Goal: Task Accomplishment & Management: Complete application form

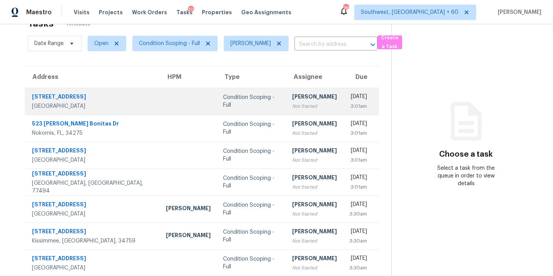
scroll to position [22, 0]
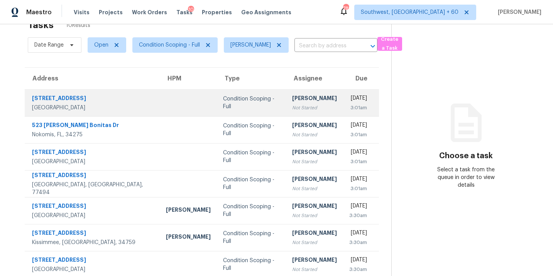
click at [286, 103] on td "[PERSON_NAME] Not Started" at bounding box center [314, 102] width 57 height 27
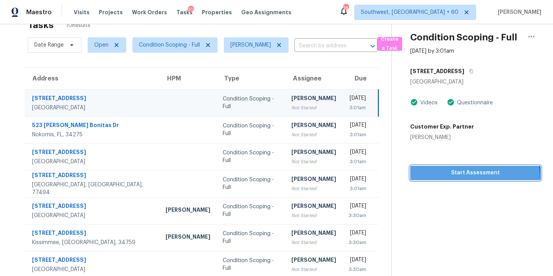
click at [457, 178] on button "Start Assessment" at bounding box center [475, 173] width 130 height 14
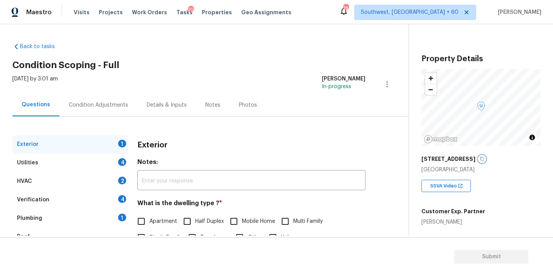
click at [480, 158] on icon "button" at bounding box center [482, 159] width 4 height 4
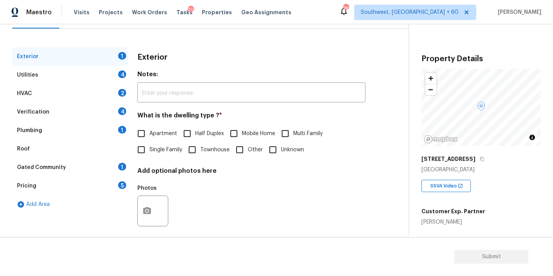
click at [166, 149] on span "Single Family" at bounding box center [165, 150] width 33 height 8
click at [149, 149] on input "Single Family" at bounding box center [141, 150] width 16 height 16
checkbox input "true"
click at [69, 74] on div "Utilities 4" at bounding box center [70, 75] width 116 height 19
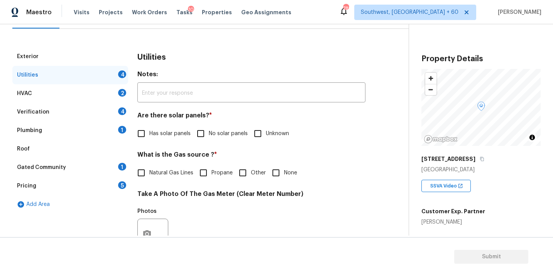
click at [213, 140] on label "No solar panels" at bounding box center [219, 134] width 55 height 16
click at [209, 140] on input "No solar panels" at bounding box center [200, 134] width 16 height 16
checkbox input "true"
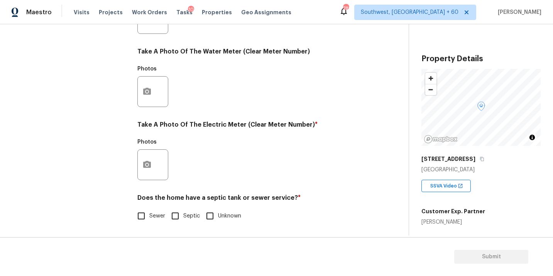
click at [159, 212] on span "Sewer" at bounding box center [157, 216] width 16 height 8
click at [149, 212] on input "Sewer" at bounding box center [141, 216] width 16 height 16
checkbox input "true"
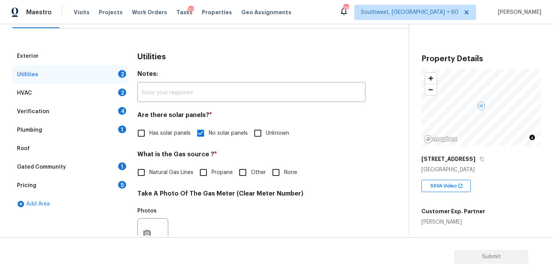
click at [75, 130] on div "Plumbing 1" at bounding box center [70, 130] width 116 height 19
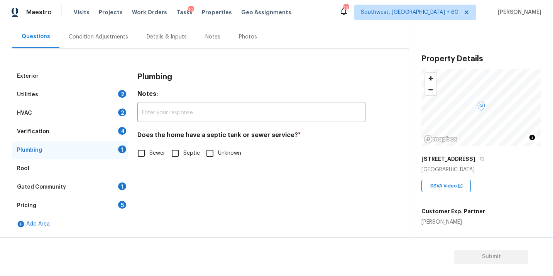
click at [155, 157] on span "Sewer" at bounding box center [157, 154] width 16 height 8
click at [149, 157] on input "Sewer" at bounding box center [141, 153] width 16 height 16
checkbox input "true"
click at [79, 188] on div "Gated Community 1" at bounding box center [70, 187] width 116 height 19
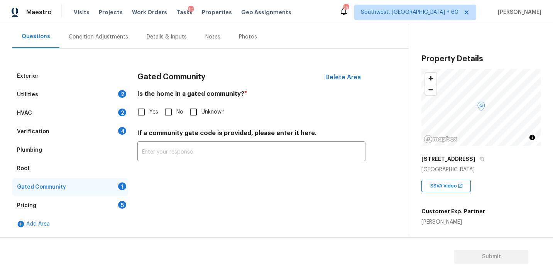
click at [167, 114] on input "No" at bounding box center [168, 112] width 16 height 16
checkbox input "true"
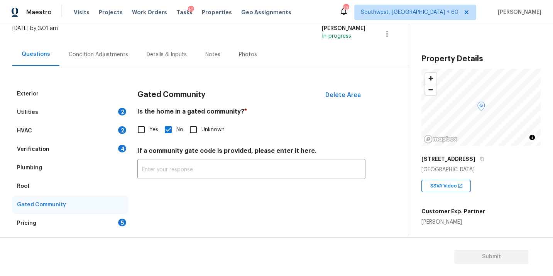
click at [94, 51] on div "Condition Adjustments" at bounding box center [98, 55] width 59 height 8
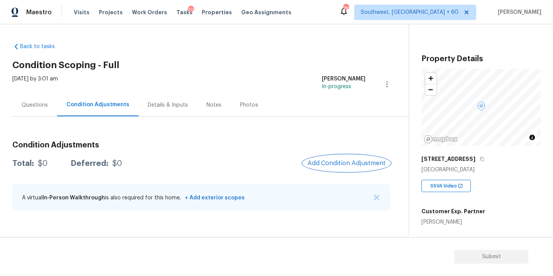
click at [333, 159] on button "Add Condition Adjustment" at bounding box center [346, 163] width 87 height 16
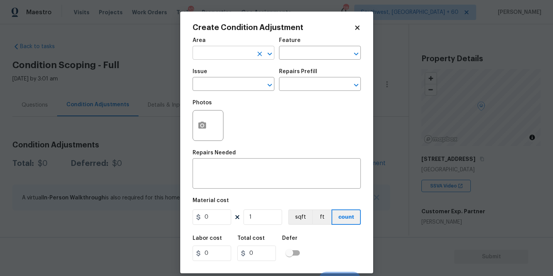
click at [225, 59] on input "text" at bounding box center [222, 54] width 60 height 12
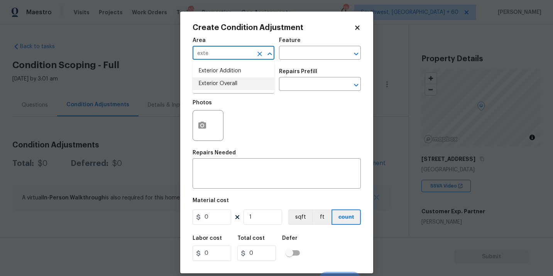
click at [232, 81] on li "Exterior Overall" at bounding box center [233, 83] width 82 height 13
type input "Exterior Overall"
click at [300, 57] on input "text" at bounding box center [309, 54] width 60 height 12
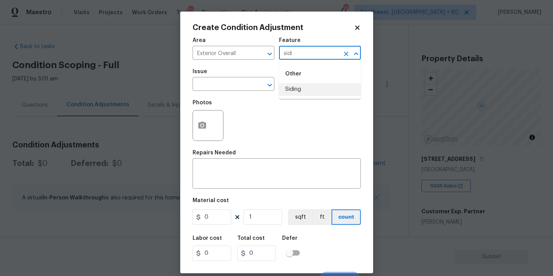
click at [305, 90] on li "Siding" at bounding box center [320, 89] width 82 height 13
click at [258, 91] on div "​" at bounding box center [233, 85] width 82 height 12
type input "Siding"
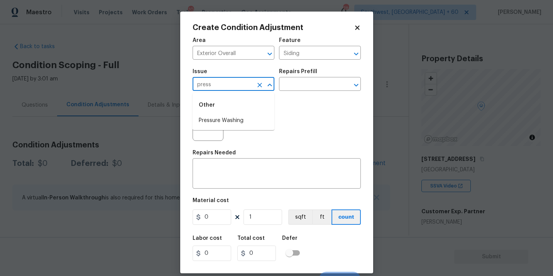
click at [257, 118] on li "Pressure Washing" at bounding box center [233, 121] width 82 height 13
type input "Pressure Washing"
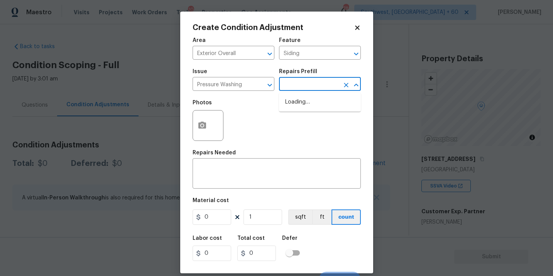
click at [296, 82] on input "text" at bounding box center [309, 85] width 60 height 12
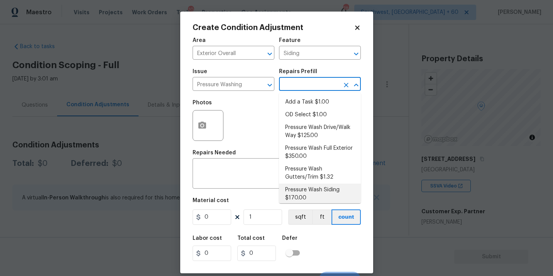
click at [303, 190] on li "Pressure Wash Siding $170.00" at bounding box center [320, 194] width 82 height 21
type textarea "Protect areas as needed for pressure washing. Pressure wash the siding on the h…"
type input "170"
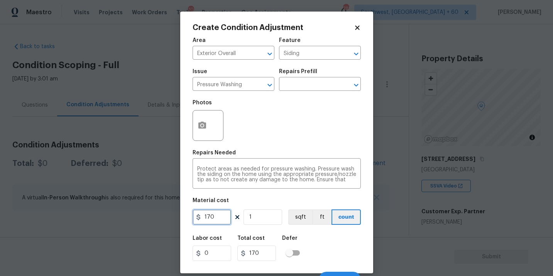
drag, startPoint x: 222, startPoint y: 214, endPoint x: 131, endPoint y: 219, distance: 91.5
click at [131, 219] on div "Create Condition Adjustment Area Exterior Overall ​ Feature Siding ​ Issue Pres…" at bounding box center [276, 138] width 553 height 276
type input "200"
click at [199, 130] on icon "button" at bounding box center [201, 125] width 9 height 9
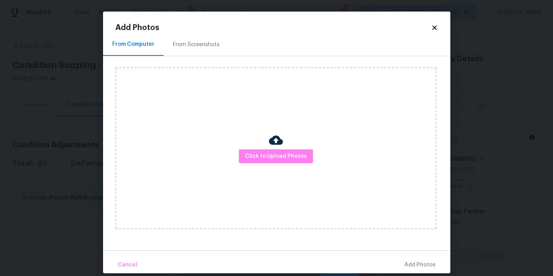
click at [244, 145] on div "Click to Upload Photos" at bounding box center [275, 148] width 321 height 162
click at [259, 150] on button "Click to Upload Photos" at bounding box center [276, 157] width 74 height 14
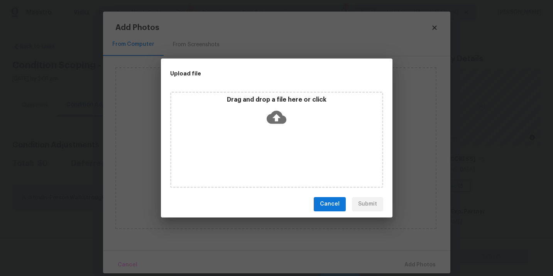
click at [275, 116] on icon at bounding box center [276, 118] width 20 height 20
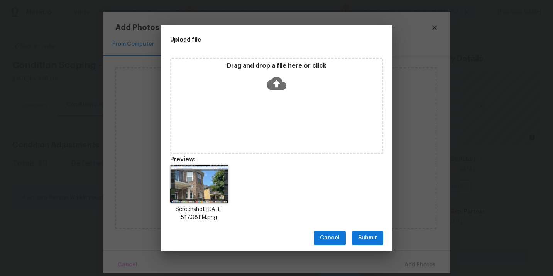
click at [366, 240] on span "Submit" at bounding box center [367, 239] width 19 height 10
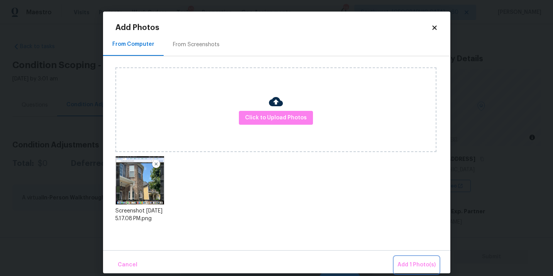
click at [409, 266] on span "Add 1 Photo(s)" at bounding box center [416, 266] width 38 height 10
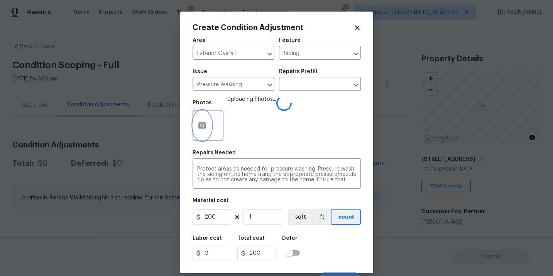
scroll to position [12, 0]
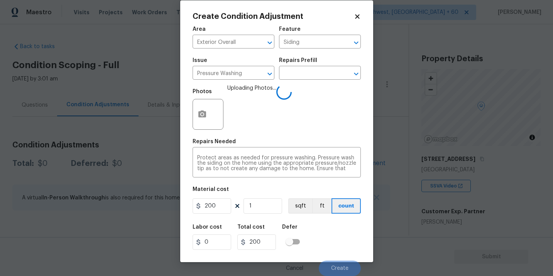
click at [347, 241] on div "Labor cost 0 Total cost 200 Defer" at bounding box center [276, 237] width 168 height 35
click at [326, 234] on div "Labor cost 0 Total cost 200 Defer" at bounding box center [276, 237] width 168 height 35
click at [339, 247] on div "Labor cost 0 Total cost 200 Defer" at bounding box center [276, 237] width 168 height 35
click at [340, 252] on div "Labor cost 0 Total cost 200 Defer" at bounding box center [276, 237] width 168 height 35
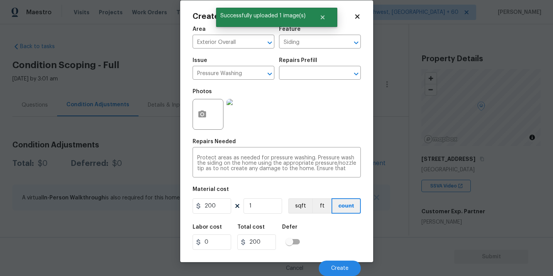
click at [338, 247] on div "Labor cost 0 Total cost 200 Defer" at bounding box center [276, 237] width 168 height 35
click at [338, 266] on span "Create" at bounding box center [339, 269] width 17 height 6
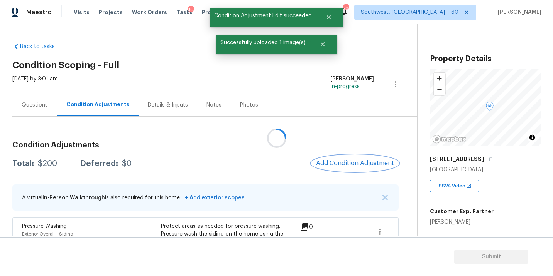
scroll to position [0, 0]
click at [354, 164] on span "Add Condition Adjustment" at bounding box center [353, 163] width 78 height 7
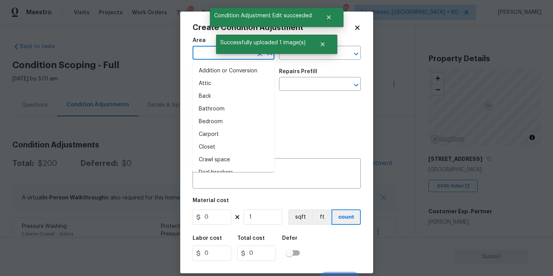
click at [210, 56] on input "text" at bounding box center [222, 54] width 60 height 12
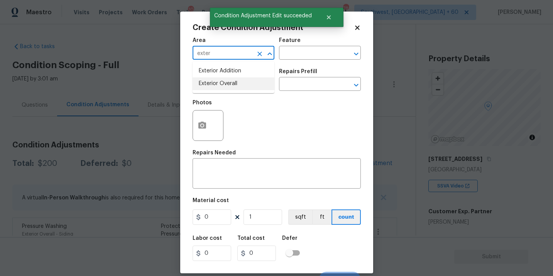
click at [225, 84] on li "Exterior Overall" at bounding box center [233, 83] width 82 height 13
type input "Exterior Overall"
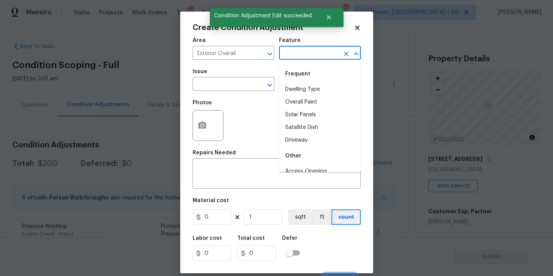
click at [288, 59] on input "text" at bounding box center [309, 54] width 60 height 12
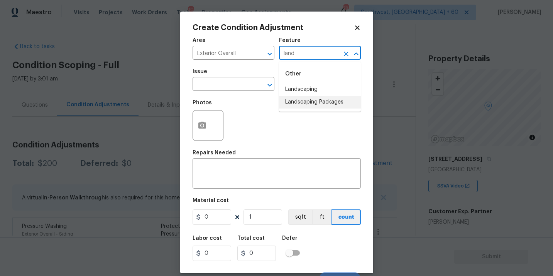
click at [298, 98] on li "Landscaping Packages" at bounding box center [320, 102] width 82 height 13
type input "Landscaping Packages"
click at [230, 88] on input "text" at bounding box center [222, 85] width 60 height 12
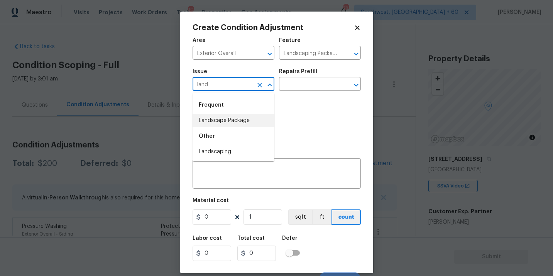
click at [238, 116] on li "Landscape Package" at bounding box center [233, 121] width 82 height 13
type input "Landscape Package"
click at [288, 94] on div "Issue Landscape Package ​ Repairs Prefill ​" at bounding box center [276, 79] width 168 height 31
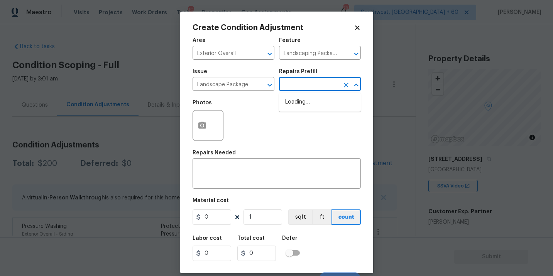
click at [312, 81] on input "text" at bounding box center [309, 85] width 60 height 12
click at [312, 112] on li "Initial landscaping package $70.00" at bounding box center [320, 106] width 82 height 21
type input "Home Readiness Packages"
type textarea "Mowing of grass up to 6" in height. Mow, edge along driveways & sidewalks, trim…"
type input "70"
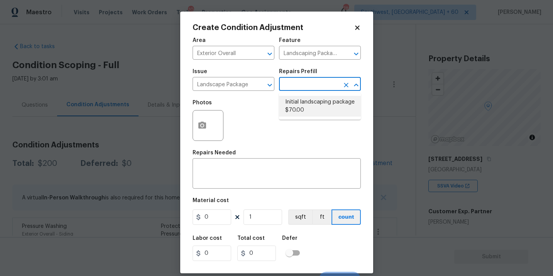
type input "70"
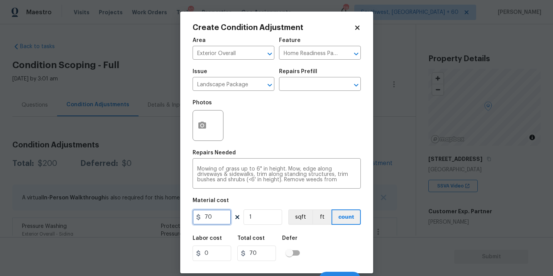
drag, startPoint x: 221, startPoint y: 220, endPoint x: 148, endPoint y: 219, distance: 73.6
click at [148, 219] on div "Create Condition Adjustment Area Exterior Overall ​ Feature Home Readiness Pack…" at bounding box center [276, 138] width 553 height 276
type input "300"
click at [204, 129] on icon "button" at bounding box center [202, 125] width 8 height 7
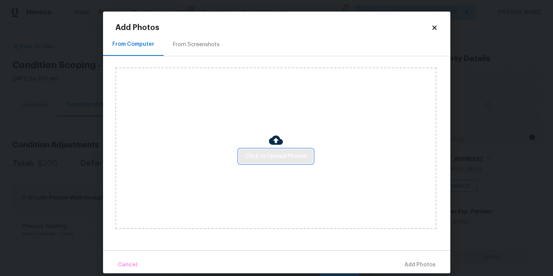
click at [272, 161] on button "Click to Upload Photos" at bounding box center [276, 157] width 74 height 14
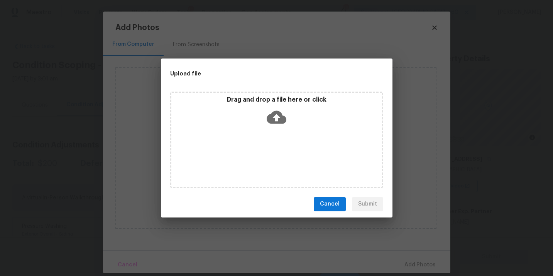
click at [282, 121] on icon at bounding box center [276, 117] width 20 height 13
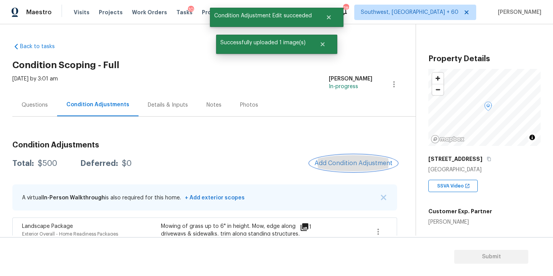
click at [346, 160] on span "Add Condition Adjustment" at bounding box center [353, 163] width 78 height 7
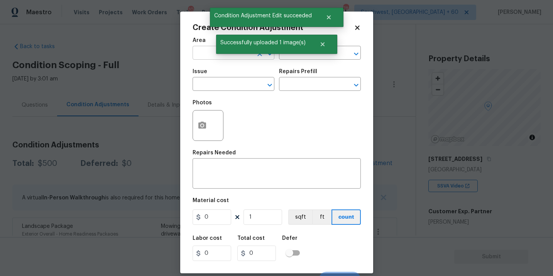
click at [207, 52] on input "text" at bounding box center [222, 54] width 60 height 12
click at [224, 92] on ul "Exterior Addition Exterior Overall" at bounding box center [233, 78] width 82 height 32
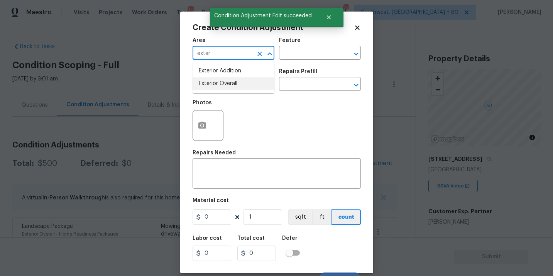
click at [225, 91] on ul "Exterior Addition Exterior Overall" at bounding box center [233, 78] width 82 height 32
click at [230, 88] on li "Exterior Overall" at bounding box center [233, 83] width 82 height 13
type input "Exterior Overall"
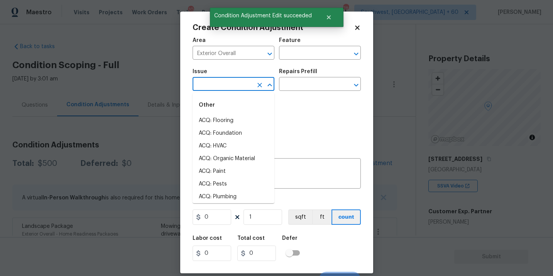
click at [230, 88] on input "text" at bounding box center [222, 85] width 60 height 12
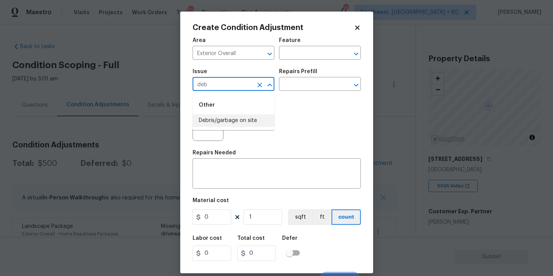
click at [236, 116] on li "Debris/garbage on site" at bounding box center [233, 121] width 82 height 13
type input "Debris/garbage on site"
click at [315, 79] on div "Repairs Prefill" at bounding box center [320, 74] width 82 height 10
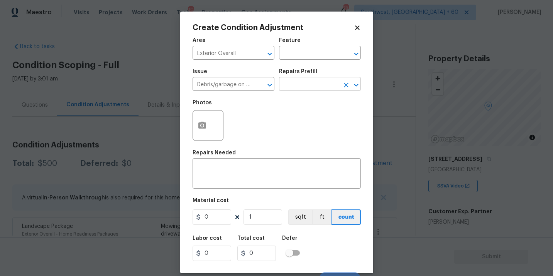
click at [315, 88] on input "text" at bounding box center [309, 85] width 60 height 12
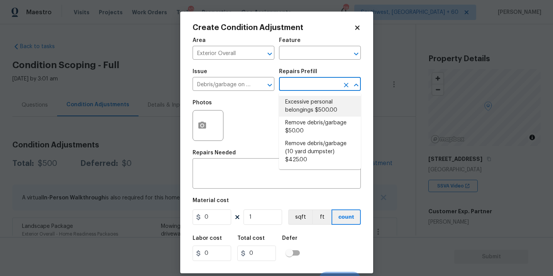
click at [314, 109] on li "Excessive personal belongings $500.00" at bounding box center [320, 106] width 82 height 21
type textarea "Contingency for excessive items to be removed - During assessment, the home con…"
type input "500"
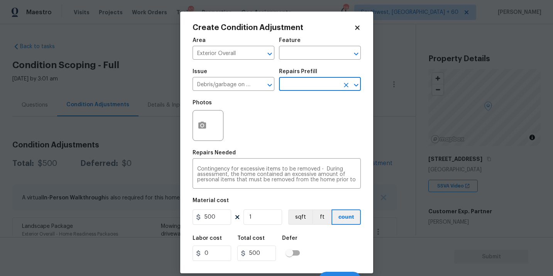
click at [316, 88] on input "text" at bounding box center [309, 85] width 60 height 12
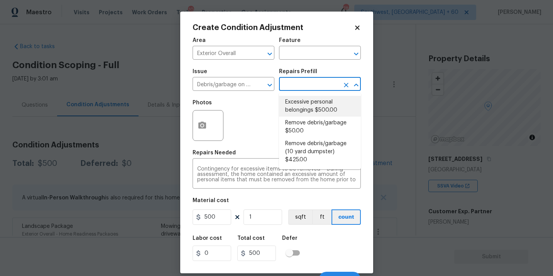
click at [312, 124] on li "Remove debris/garbage $50.00" at bounding box center [320, 127] width 82 height 21
type textarea "Remove, haul off, and properly dispose of any debris left by seller to offsite …"
type input "50"
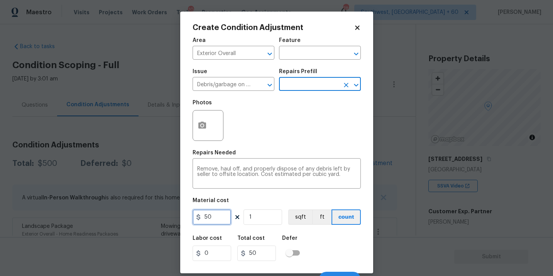
click at [202, 218] on input "50" at bounding box center [211, 217] width 39 height 15
type input "250"
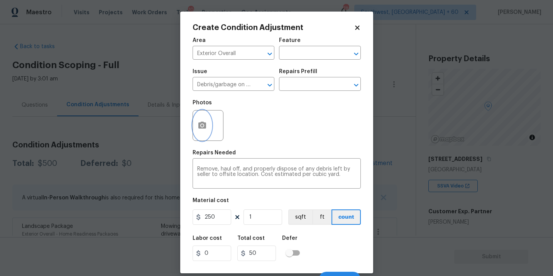
type input "250"
click at [199, 126] on icon "button" at bounding box center [202, 125] width 8 height 7
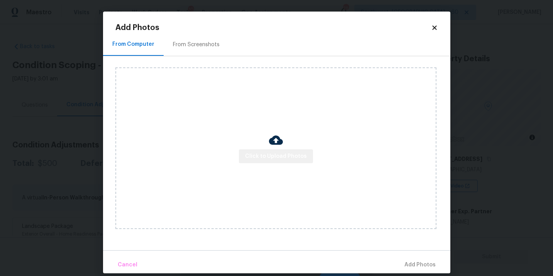
click at [276, 160] on span "Click to Upload Photos" at bounding box center [276, 157] width 62 height 10
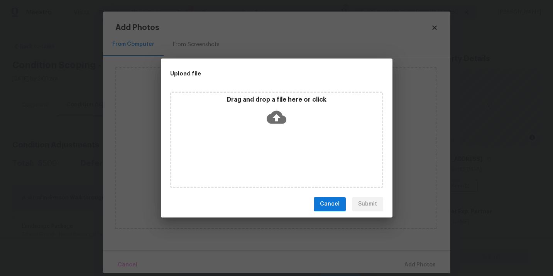
click at [282, 135] on div "Drag and drop a file here or click" at bounding box center [276, 140] width 213 height 96
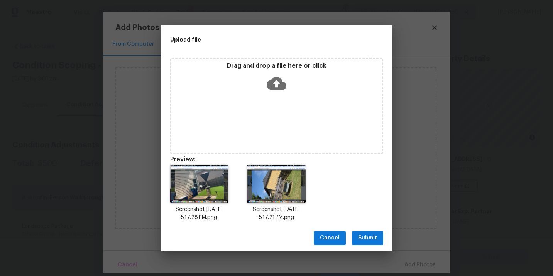
drag, startPoint x: 369, startPoint y: 235, endPoint x: 384, endPoint y: 239, distance: 15.4
click at [369, 235] on span "Submit" at bounding box center [367, 239] width 19 height 10
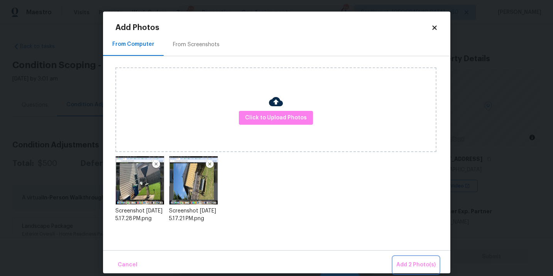
click at [416, 268] on span "Add 2 Photo(s)" at bounding box center [415, 266] width 39 height 10
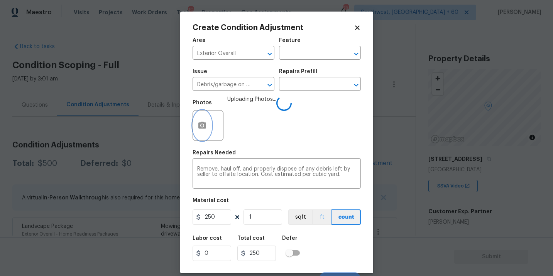
scroll to position [12, 0]
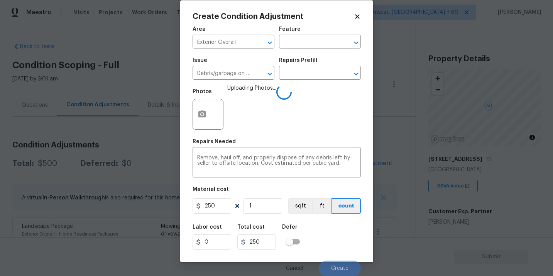
click at [326, 231] on div "Labor cost 0 Total cost 250 Defer" at bounding box center [276, 237] width 168 height 35
click at [328, 230] on div "Labor cost 0 Total cost 250 Defer" at bounding box center [276, 237] width 168 height 35
click at [332, 239] on div "Labor cost 0 Total cost 250 Defer" at bounding box center [276, 237] width 168 height 35
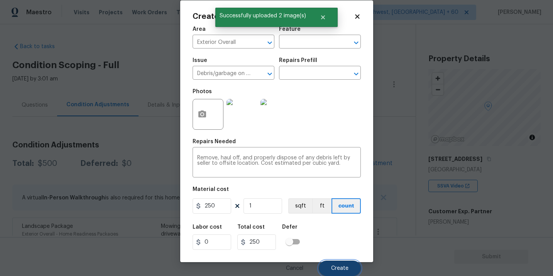
click at [335, 262] on button "Create" at bounding box center [339, 268] width 42 height 15
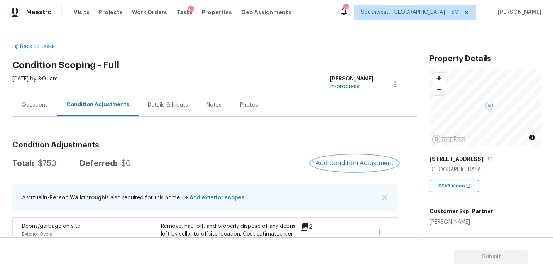
scroll to position [64, 0]
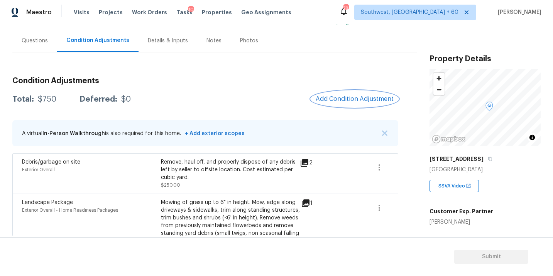
click at [357, 91] on div "Condition Adjustments Total: $750 Deferred: $0 Add Condition Adjustment A virtu…" at bounding box center [205, 204] width 386 height 266
click at [338, 93] on button "Add Condition Adjustment" at bounding box center [354, 99] width 87 height 16
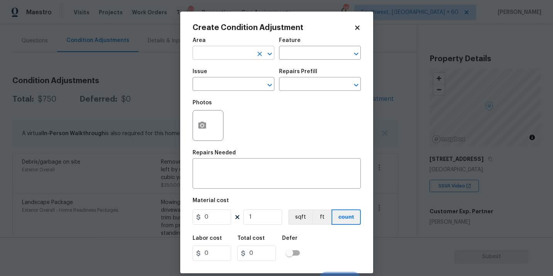
click at [244, 56] on input "text" at bounding box center [222, 54] width 60 height 12
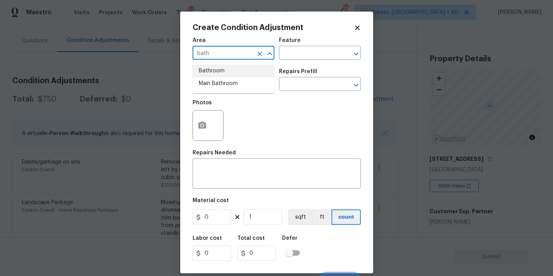
click at [247, 70] on li "Bathroom" at bounding box center [233, 71] width 82 height 13
type input "Bathroom"
click at [311, 62] on div "Area Bathroom ​ Feature ​" at bounding box center [276, 48] width 168 height 31
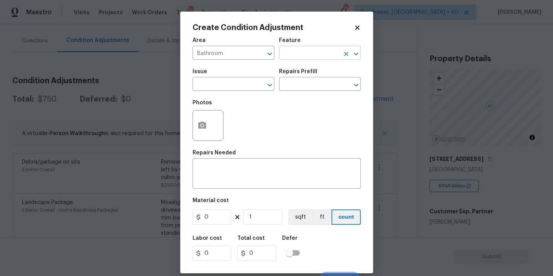
click at [318, 54] on input "text" at bounding box center [309, 54] width 60 height 12
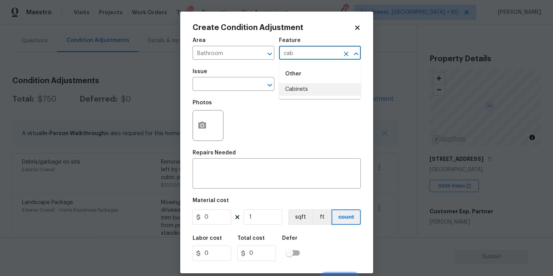
click at [309, 86] on li "Cabinets" at bounding box center [320, 89] width 82 height 13
type input "Cabinets"
click at [211, 86] on input "text" at bounding box center [222, 85] width 60 height 12
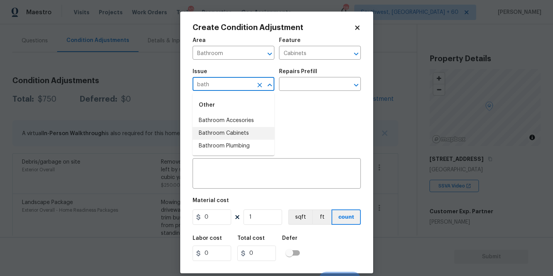
click at [224, 133] on li "Bathroom Cabinets" at bounding box center [233, 133] width 82 height 13
type input "Bathroom Cabinets"
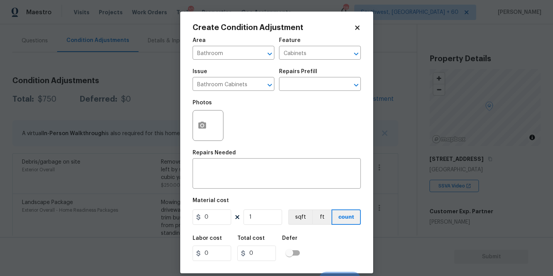
click at [281, 101] on div "Photos" at bounding box center [276, 121] width 168 height 50
click at [300, 86] on input "text" at bounding box center [309, 85] width 60 height 12
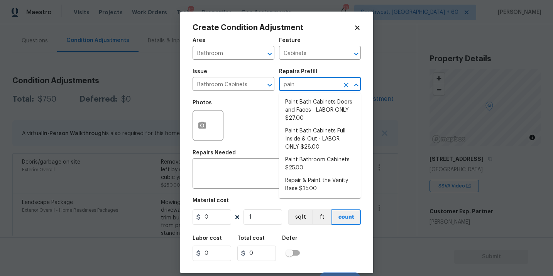
type input "paint"
click at [315, 167] on li "Paint Bathroom Cabinets $25.00" at bounding box center [320, 164] width 82 height 21
type textarea "Prep, sand, mask and apply 2 coats of paint to the bathroom cabinet doors, inte…"
type input "25"
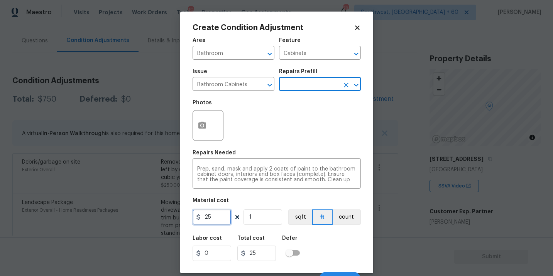
drag, startPoint x: 217, startPoint y: 218, endPoint x: 190, endPoint y: 218, distance: 27.0
click at [190, 218] on div "Create Condition Adjustment Area Bathroom ​ Feature Cabinets ​ Issue Bathroom C…" at bounding box center [276, 143] width 193 height 262
type input "1000"
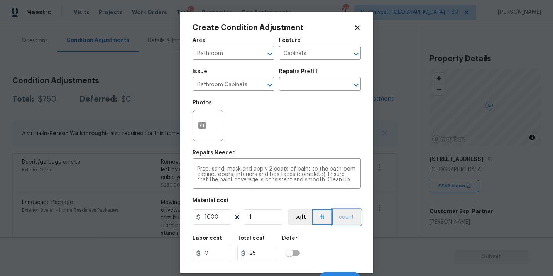
type input "1000"
click at [336, 213] on button "count" at bounding box center [346, 217] width 28 height 15
click at [204, 137] on button "button" at bounding box center [202, 126] width 19 height 30
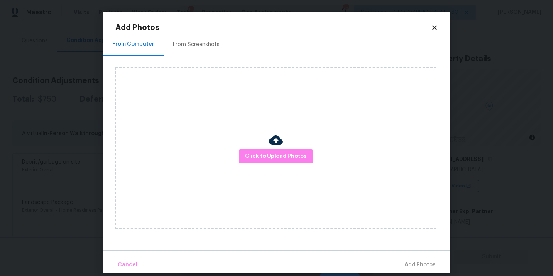
click at [242, 145] on div "Click to Upload Photos" at bounding box center [275, 148] width 321 height 162
click at [260, 150] on button "Click to Upload Photos" at bounding box center [276, 157] width 74 height 14
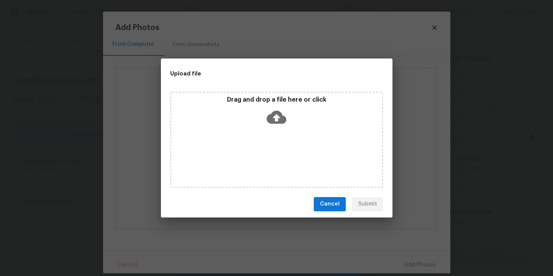
click at [275, 122] on icon at bounding box center [276, 117] width 20 height 13
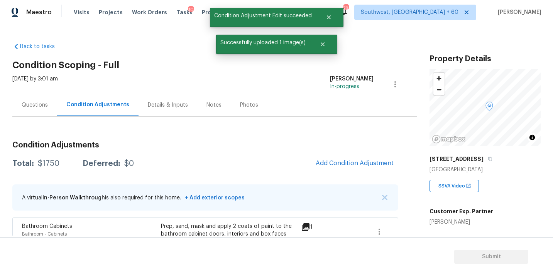
scroll to position [64, 0]
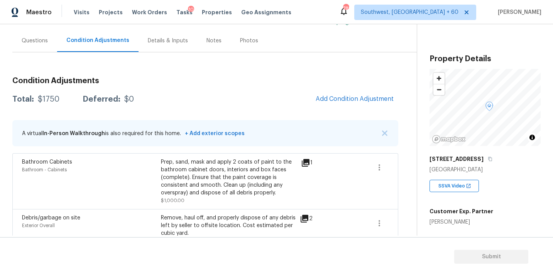
click at [38, 47] on div "Questions" at bounding box center [34, 40] width 45 height 23
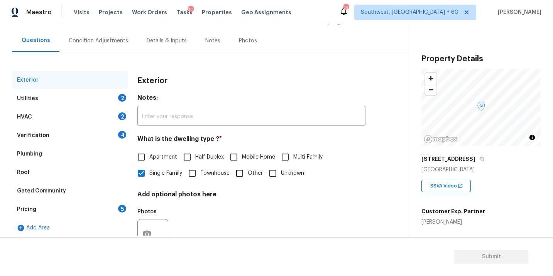
click at [63, 103] on div "Utilities 2" at bounding box center [70, 98] width 116 height 19
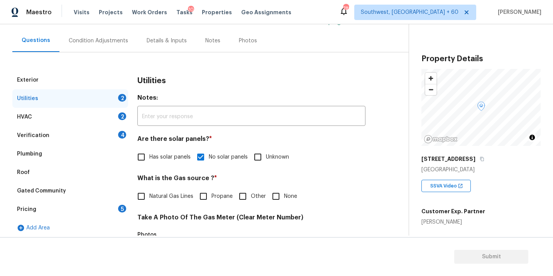
click at [155, 200] on span "Natural Gas Lines" at bounding box center [171, 197] width 44 height 8
click at [149, 200] on input "Natural Gas Lines" at bounding box center [141, 197] width 16 height 16
checkbox input "true"
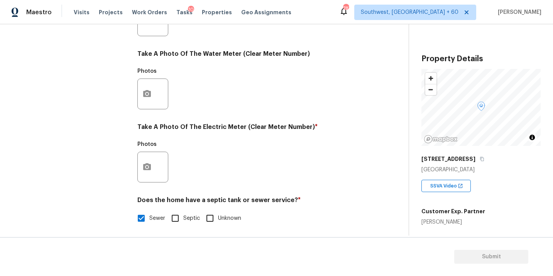
scroll to position [304, 0]
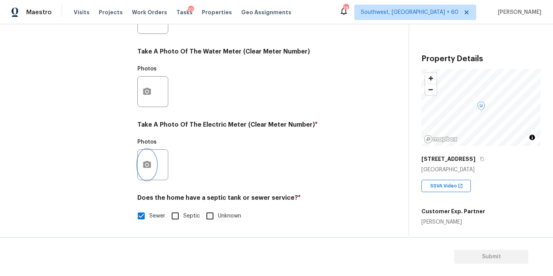
click at [143, 172] on button "button" at bounding box center [147, 165] width 19 height 30
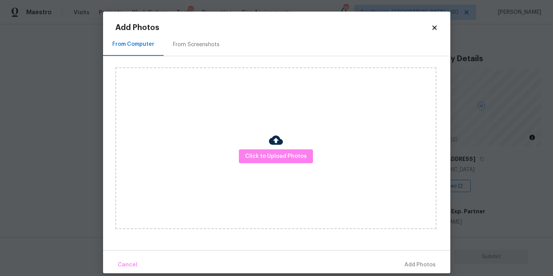
click at [298, 170] on div "Click to Upload Photos" at bounding box center [275, 148] width 321 height 162
click at [298, 153] on span "Click to Upload Photos" at bounding box center [276, 157] width 62 height 10
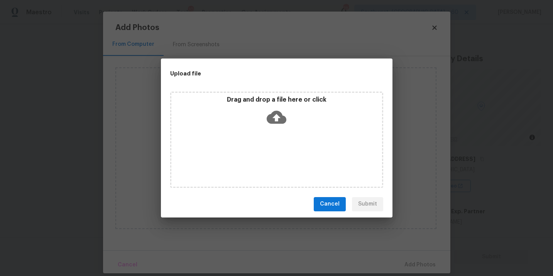
click at [280, 120] on icon at bounding box center [276, 117] width 20 height 13
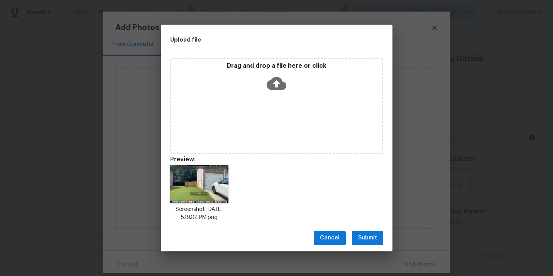
click at [370, 230] on div "Cancel Submit" at bounding box center [276, 238] width 231 height 27
click at [368, 234] on span "Submit" at bounding box center [367, 239] width 19 height 10
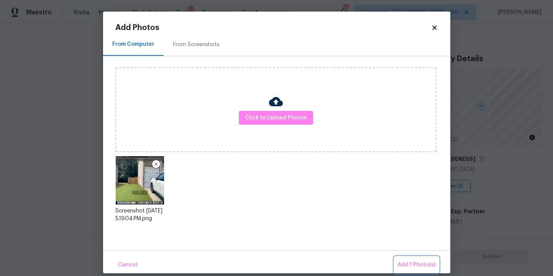
click at [408, 258] on button "Add 1 Photo(s)" at bounding box center [416, 265] width 44 height 17
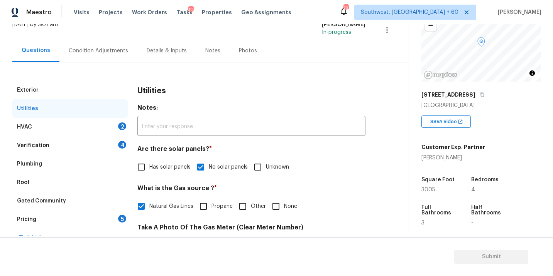
scroll to position [18, 0]
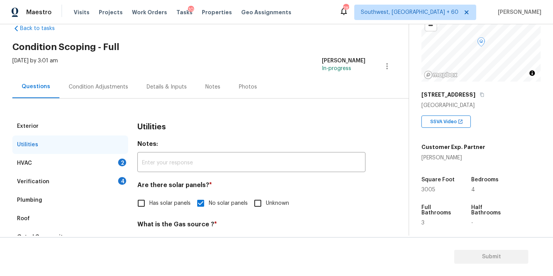
click at [70, 161] on div "HVAC 2" at bounding box center [70, 163] width 116 height 19
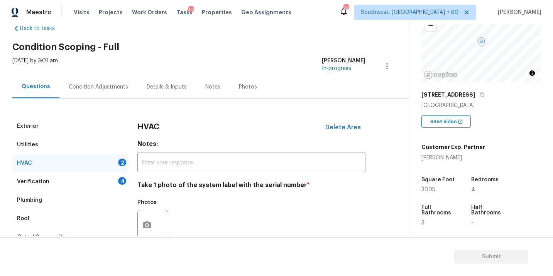
scroll to position [55, 0]
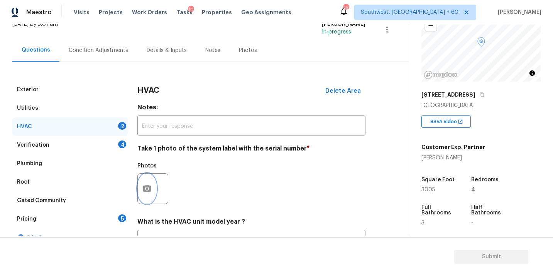
click at [151, 183] on button "button" at bounding box center [147, 189] width 19 height 30
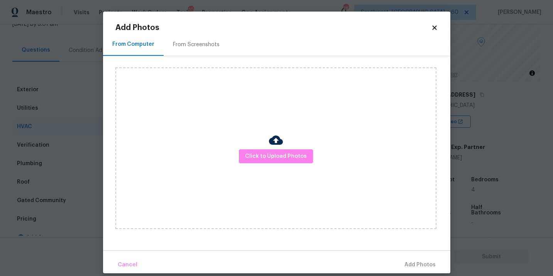
click at [274, 172] on div "Click to Upload Photos" at bounding box center [275, 148] width 321 height 162
click at [278, 160] on span "Click to Upload Photos" at bounding box center [276, 157] width 62 height 10
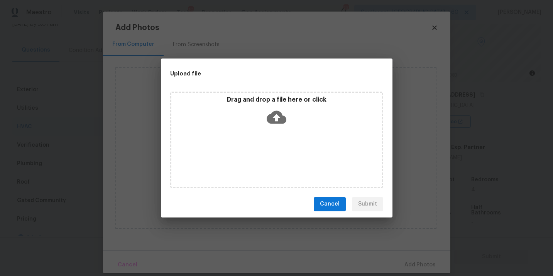
click at [274, 115] on icon at bounding box center [276, 117] width 20 height 13
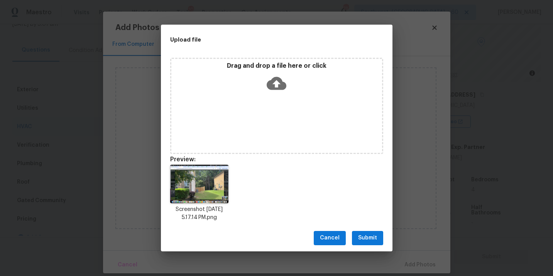
click at [364, 231] on button "Submit" at bounding box center [367, 238] width 31 height 14
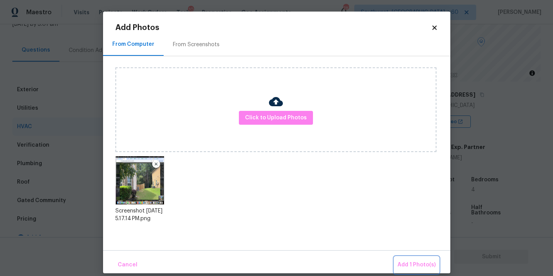
click at [408, 262] on span "Add 1 Photo(s)" at bounding box center [416, 266] width 38 height 10
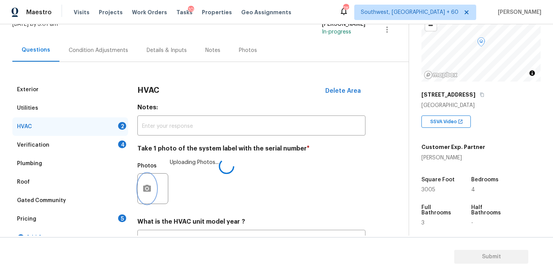
scroll to position [120, 0]
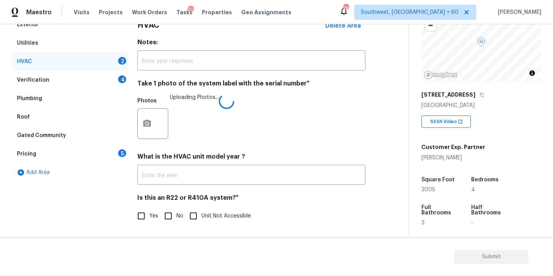
click at [172, 216] on input "No" at bounding box center [168, 216] width 16 height 16
checkbox input "true"
click at [82, 81] on div "Verification 4" at bounding box center [70, 80] width 116 height 19
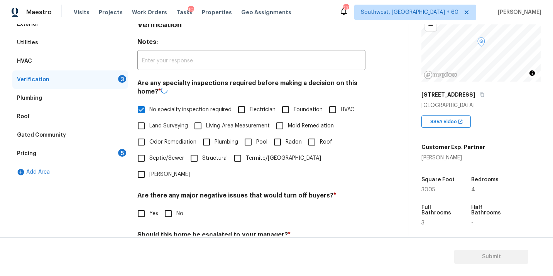
scroll to position [161, 0]
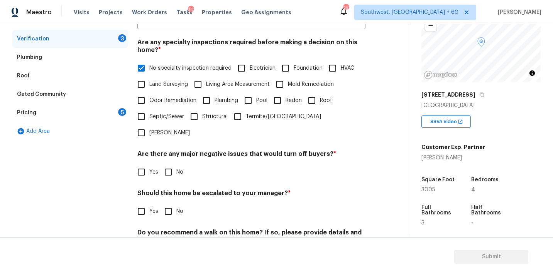
click at [168, 164] on input "No" at bounding box center [168, 172] width 16 height 16
checkbox input "true"
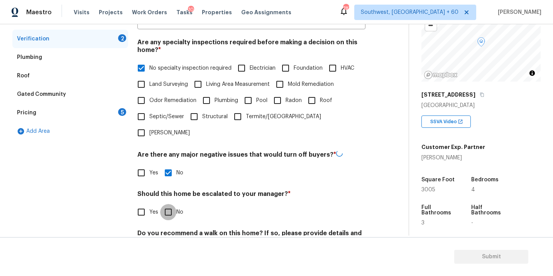
click at [168, 204] on input "No" at bounding box center [168, 212] width 16 height 16
checkbox input "true"
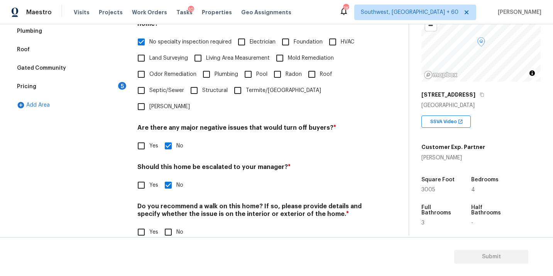
click at [170, 224] on input "No" at bounding box center [168, 232] width 16 height 16
checkbox input "true"
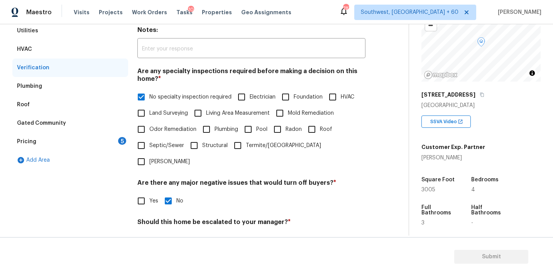
click at [100, 142] on div "Pricing 5" at bounding box center [70, 142] width 116 height 19
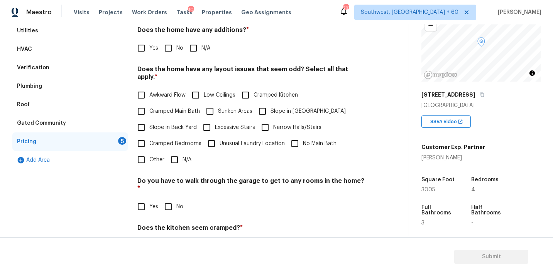
scroll to position [98, 0]
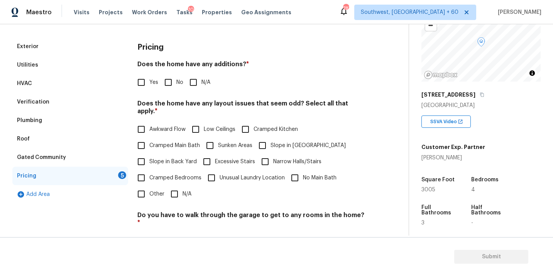
click at [194, 70] on h4 "Does the home have any additions? *" at bounding box center [251, 66] width 228 height 11
click at [194, 91] on div "Pricing Does the home have any additions? * Yes No N/A Does the home have any l…" at bounding box center [251, 187] width 228 height 300
click at [192, 84] on input "N/A" at bounding box center [193, 82] width 16 height 16
checkbox input "true"
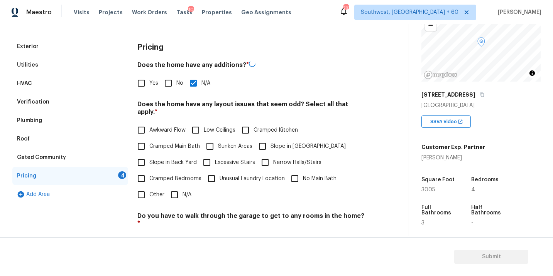
click at [271, 143] on span "Slope in Front Yard" at bounding box center [307, 147] width 75 height 8
click at [270, 140] on input "Slope in Front Yard" at bounding box center [262, 146] width 16 height 16
checkbox input "true"
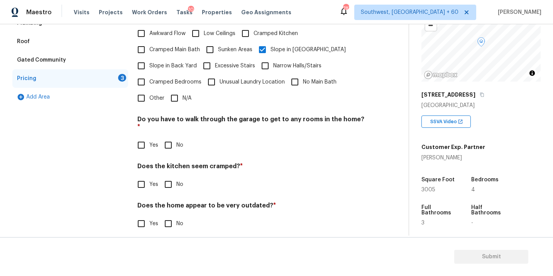
click at [165, 139] on input "No" at bounding box center [168, 145] width 16 height 16
checkbox input "true"
click at [171, 177] on input "No" at bounding box center [168, 185] width 16 height 16
checkbox input "true"
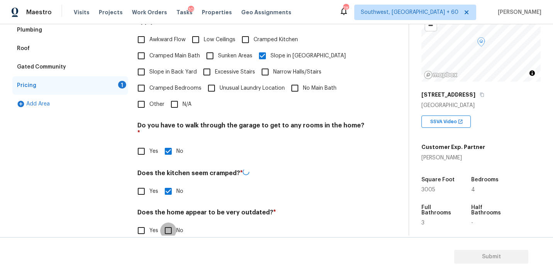
click at [171, 223] on input "No" at bounding box center [168, 231] width 16 height 16
checkbox input "true"
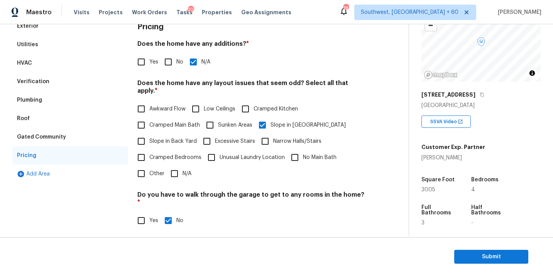
scroll to position [45, 0]
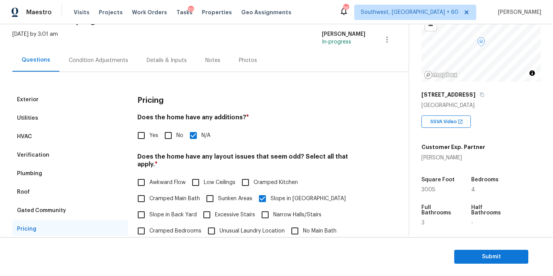
click at [110, 61] on div "Condition Adjustments" at bounding box center [98, 61] width 59 height 8
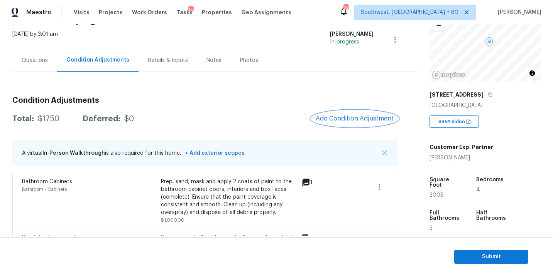
click at [345, 113] on button "Add Condition Adjustment" at bounding box center [354, 119] width 87 height 16
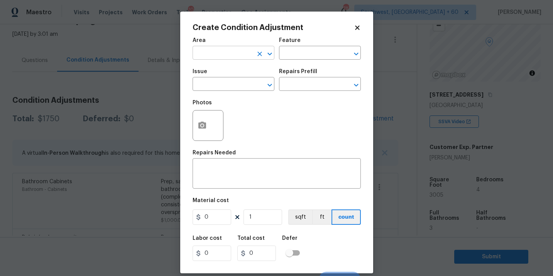
click at [221, 55] on input "text" at bounding box center [222, 54] width 60 height 12
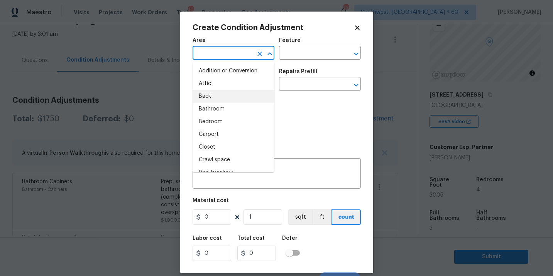
click at [156, 116] on body "Maestro Visits Projects Work Orders Tasks 10 Properties Geo Assignments 787 Sou…" at bounding box center [276, 138] width 553 height 276
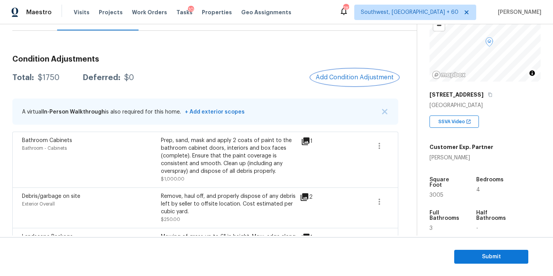
scroll to position [32, 0]
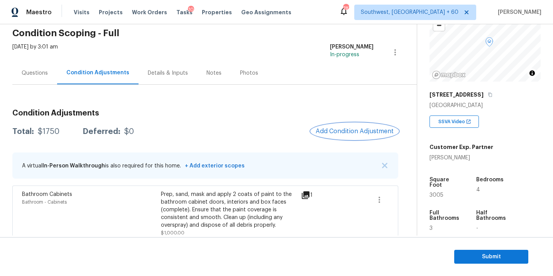
click at [342, 131] on span "Add Condition Adjustment" at bounding box center [354, 131] width 78 height 7
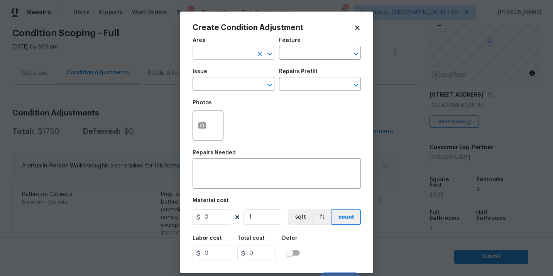
click at [226, 56] on input "text" at bounding box center [222, 54] width 60 height 12
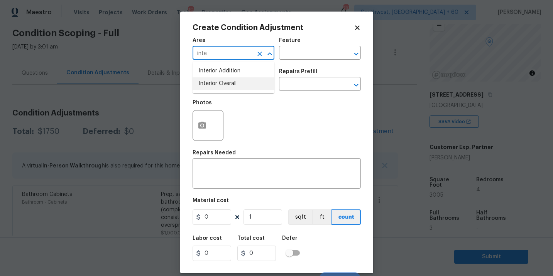
click at [231, 86] on li "Interior Overall" at bounding box center [233, 83] width 82 height 13
type input "Interior Overall"
click at [303, 55] on input "text" at bounding box center [309, 54] width 60 height 12
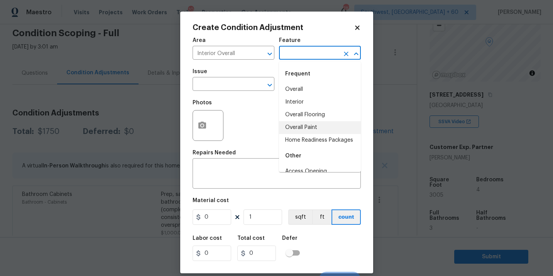
click at [303, 130] on li "Overall Paint" at bounding box center [320, 127] width 82 height 13
type input "Overall Paint"
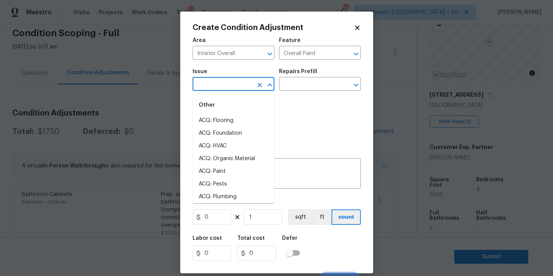
click at [246, 83] on input "text" at bounding box center [222, 85] width 60 height 12
click at [244, 113] on div "Other" at bounding box center [233, 105] width 82 height 19
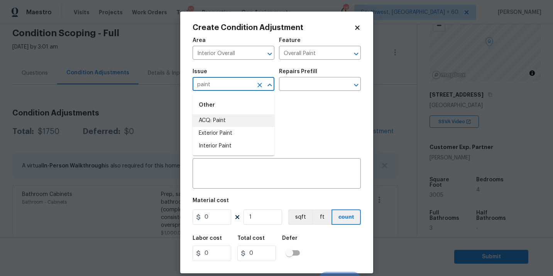
click at [244, 118] on li "ACQ: Paint" at bounding box center [233, 121] width 82 height 13
type input "ACQ: Paint"
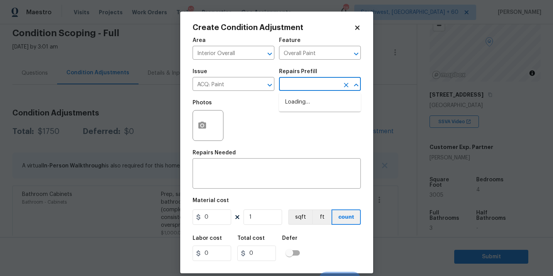
click at [308, 91] on body "Maestro Visits Projects Work Orders Tasks 10 Properties Geo Assignments 787 Sou…" at bounding box center [276, 138] width 553 height 276
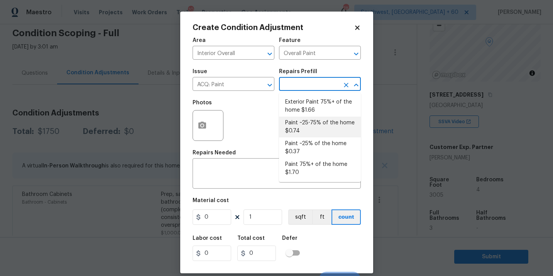
click at [308, 128] on li "Paint ~25-75% of the home $0.74" at bounding box center [320, 127] width 82 height 21
type input "Acquisition"
type textarea "Acquisition Scope: ~25 - 75% of the home needs interior paint"
type input "0.74"
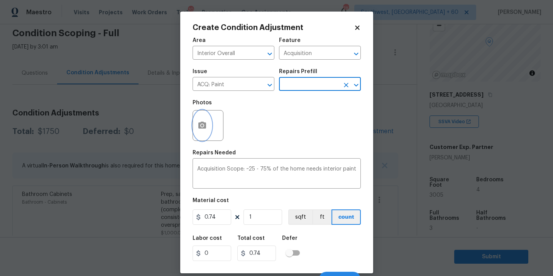
click at [207, 133] on button "button" at bounding box center [202, 126] width 19 height 30
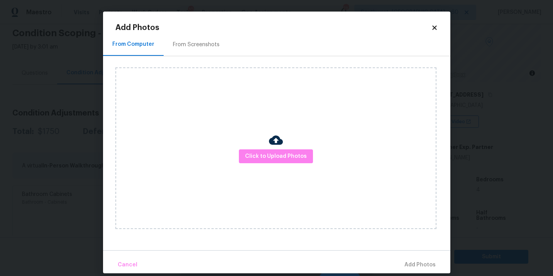
click at [262, 146] on div "Click to Upload Photos" at bounding box center [275, 148] width 321 height 162
click at [267, 155] on span "Click to Upload Photos" at bounding box center [276, 157] width 62 height 10
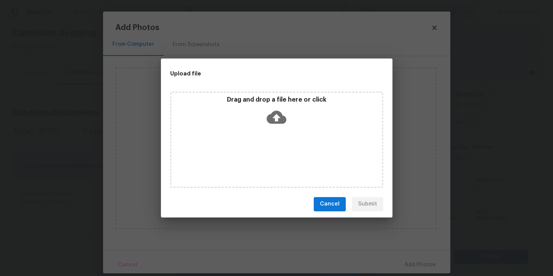
click at [281, 126] on icon at bounding box center [276, 118] width 20 height 20
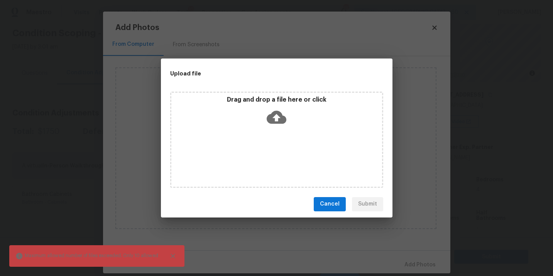
click at [275, 121] on icon at bounding box center [276, 118] width 20 height 20
